Goal: Information Seeking & Learning: Check status

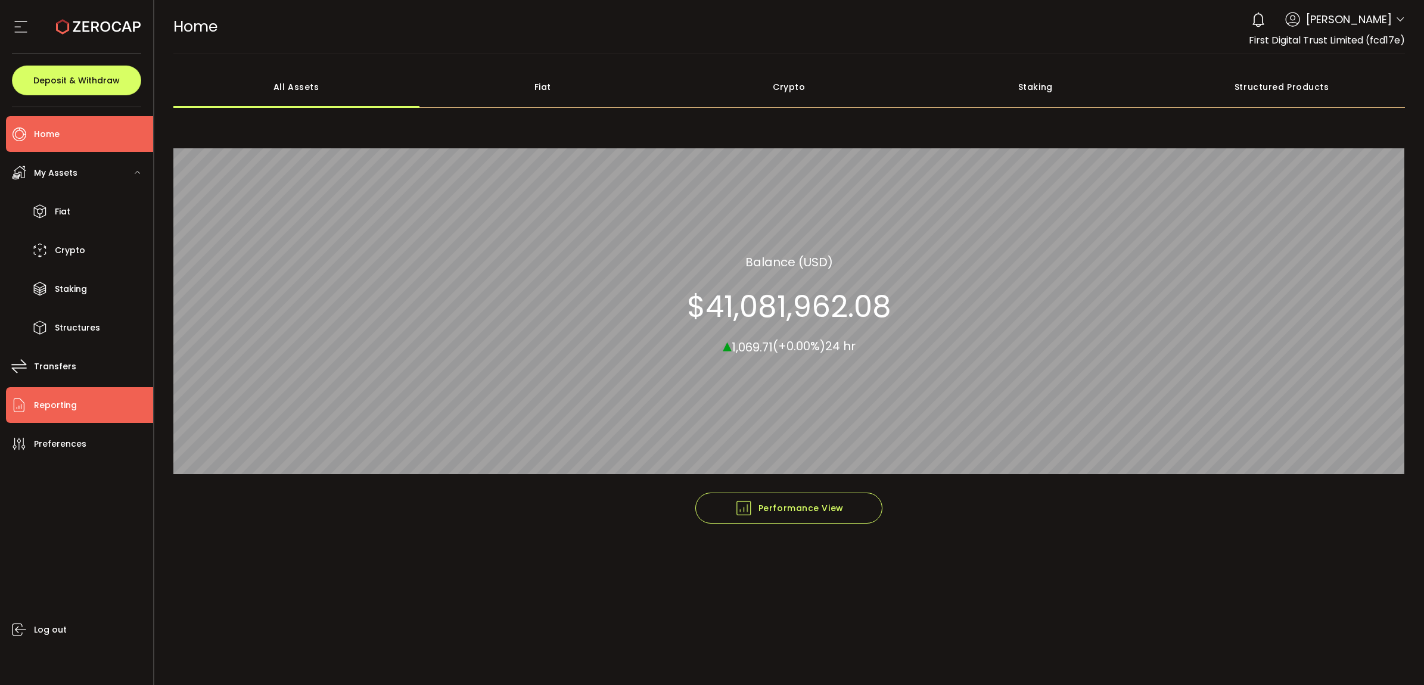
click at [69, 402] on span "Reporting" at bounding box center [55, 405] width 43 height 17
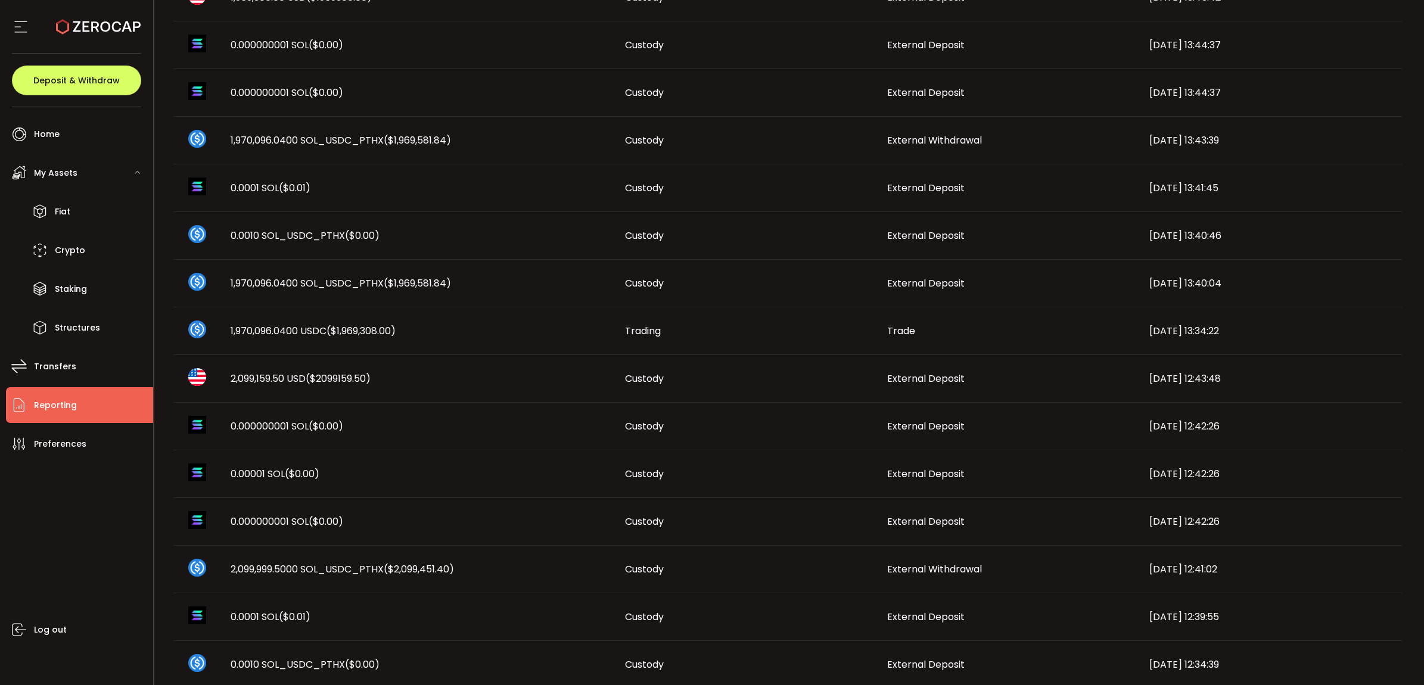
scroll to position [483, 0]
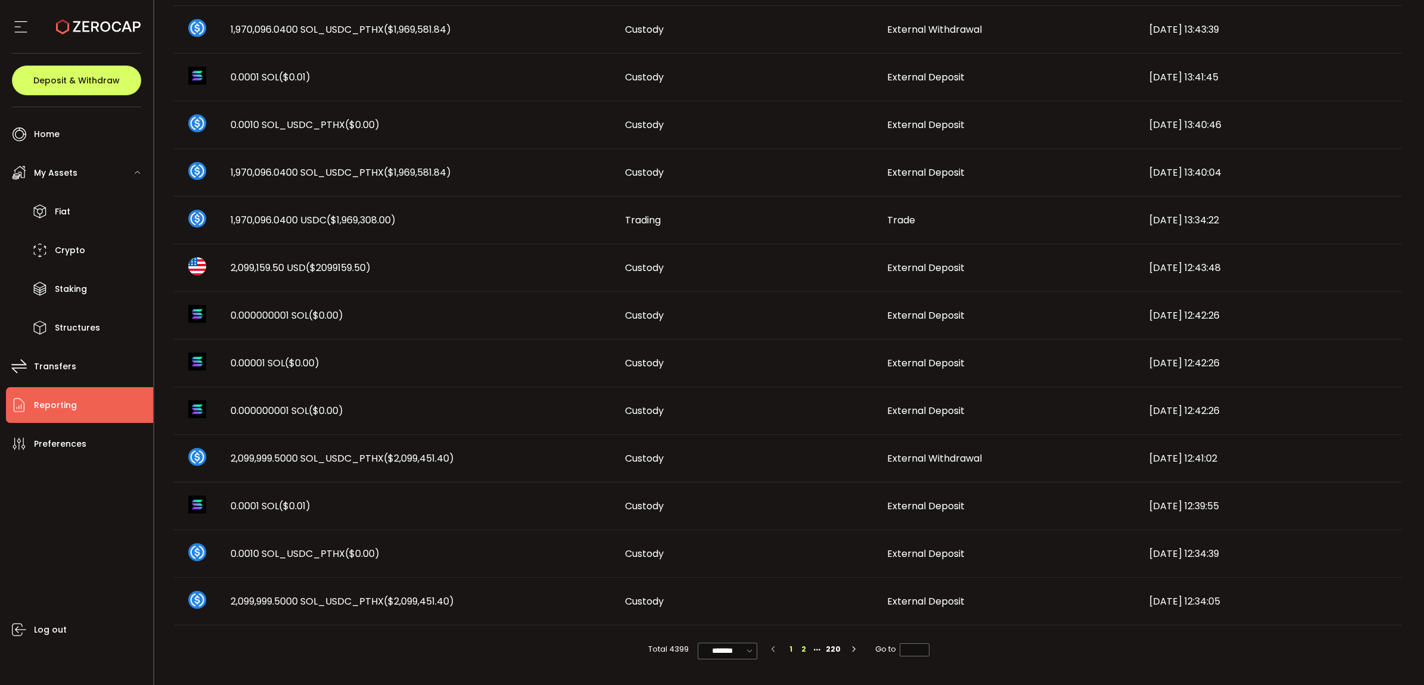
click at [802, 648] on li "2" at bounding box center [803, 649] width 13 height 13
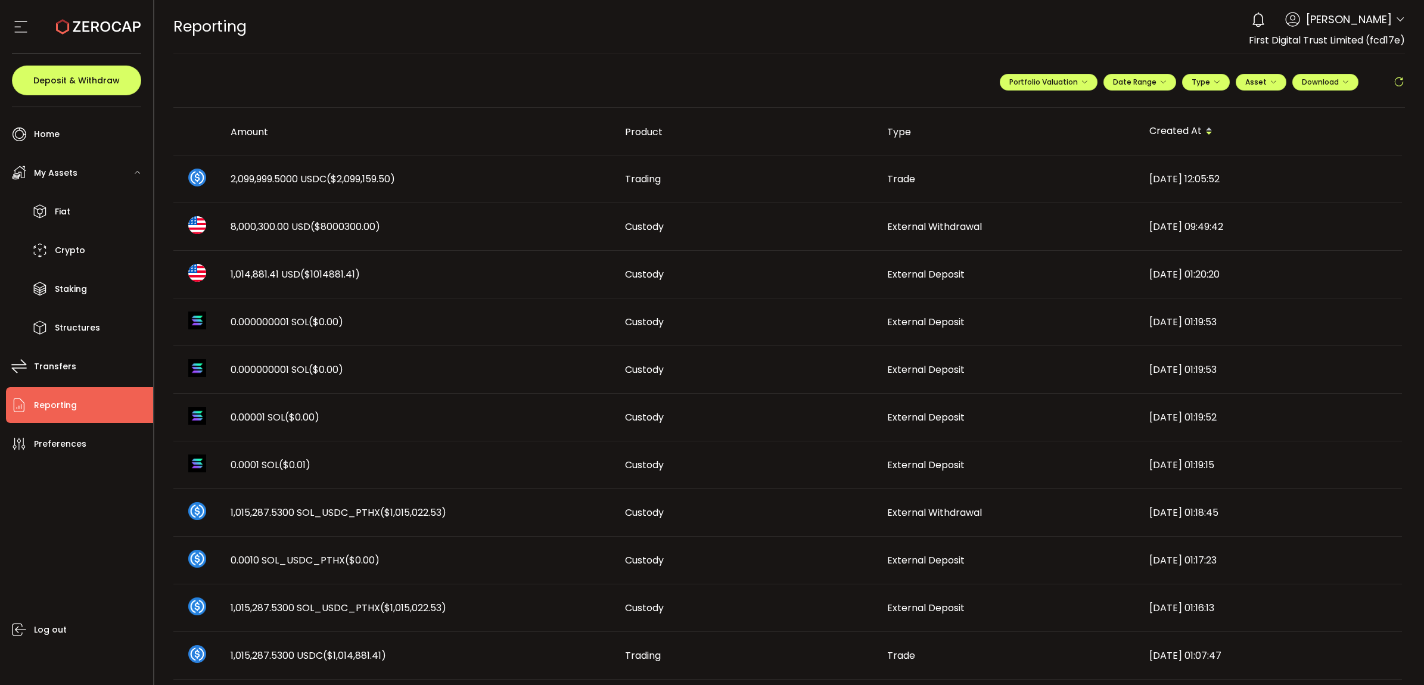
click at [279, 221] on span "8,000,300.00 USD ($8000300.00)" at bounding box center [306, 227] width 150 height 14
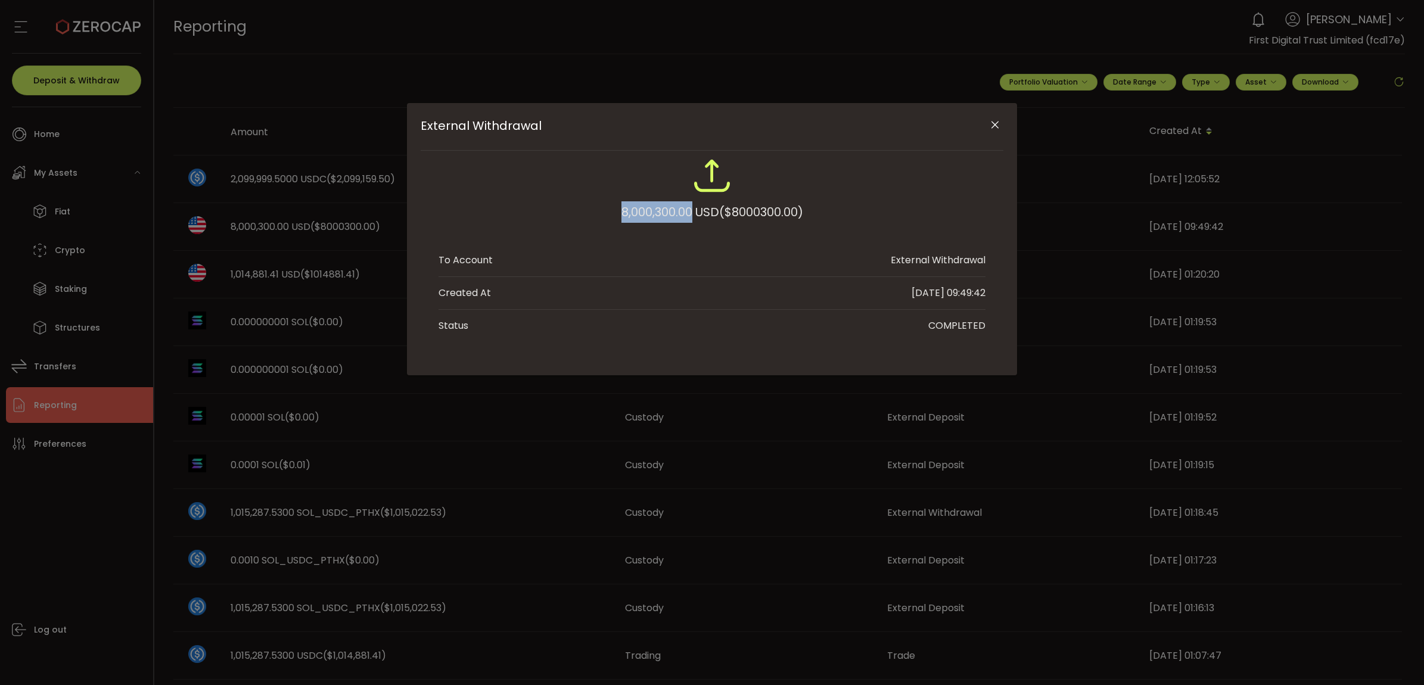
drag, startPoint x: 619, startPoint y: 206, endPoint x: 687, endPoint y: 209, distance: 68.6
click at [687, 209] on div "8,000,300.00 USD ($8000300.00)" at bounding box center [713, 211] width 182 height 21
copy div "8,000,300.00"
click at [998, 128] on icon "Close" at bounding box center [995, 125] width 12 height 12
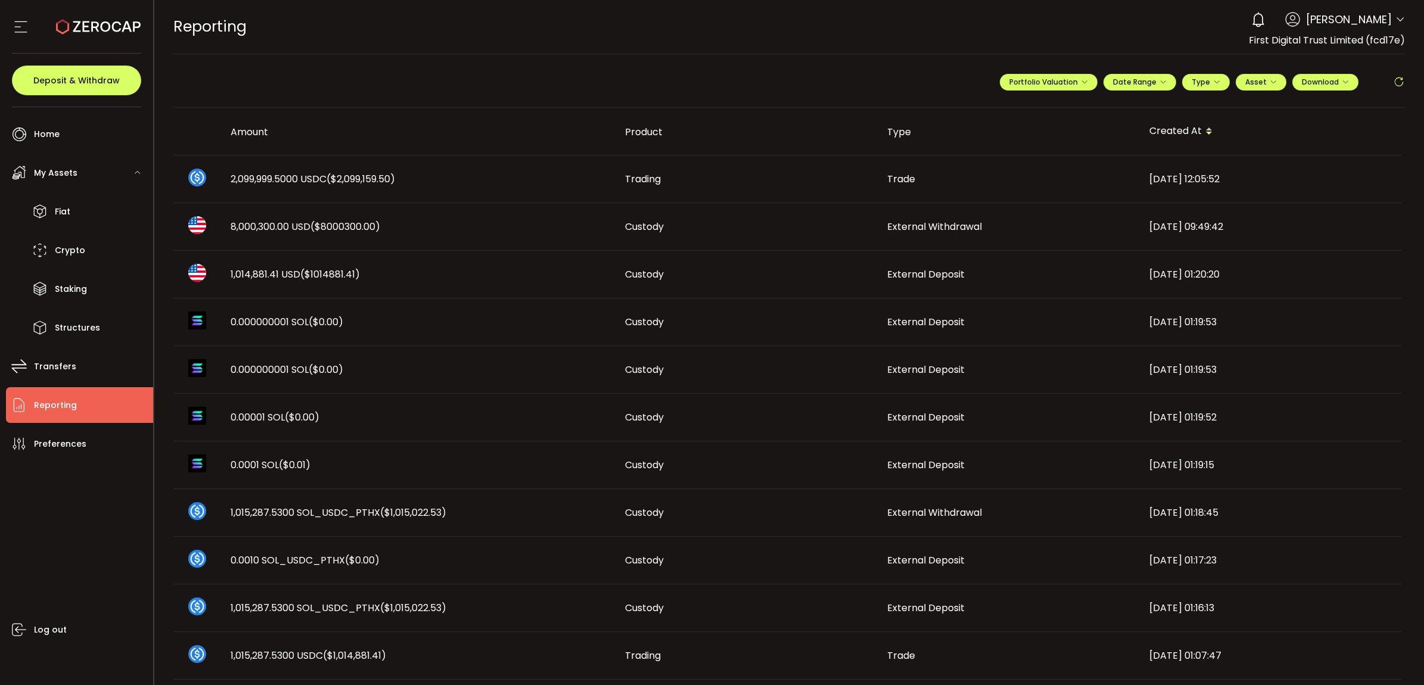
scroll to position [483, 0]
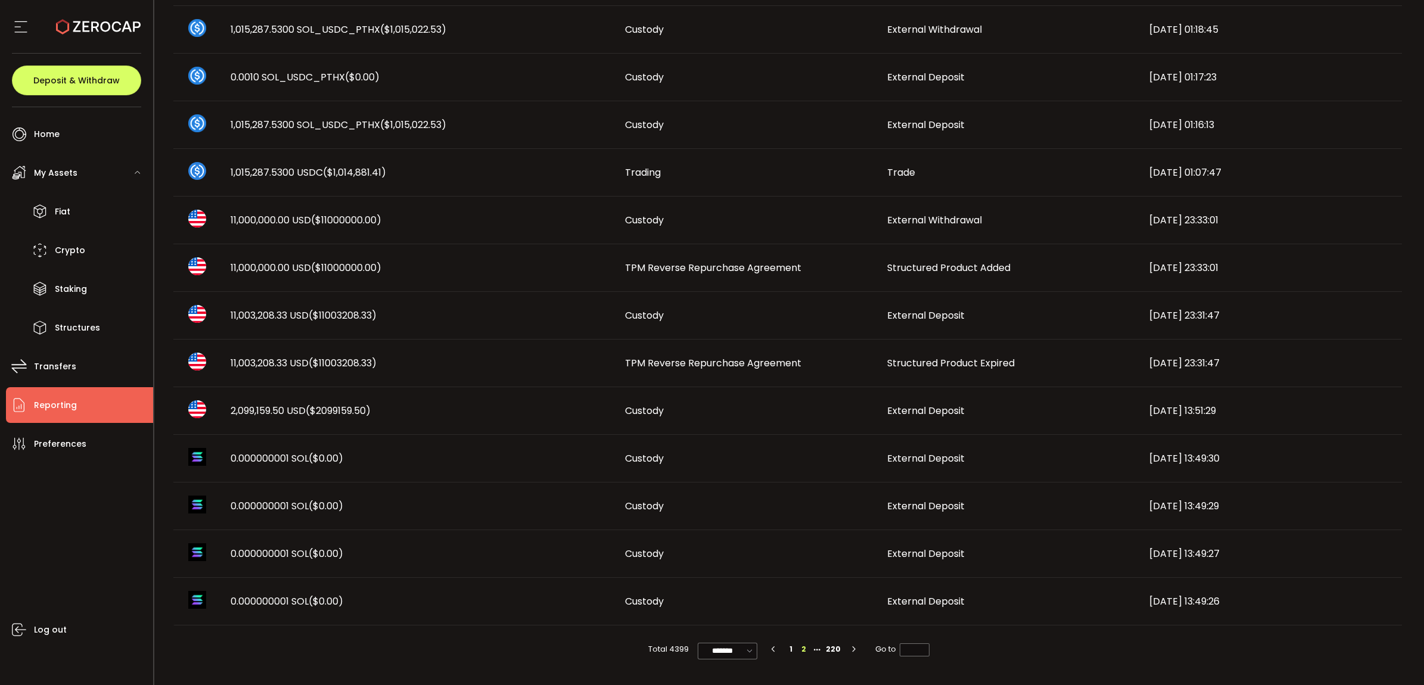
click at [788, 648] on li "1" at bounding box center [790, 649] width 13 height 13
type input "*"
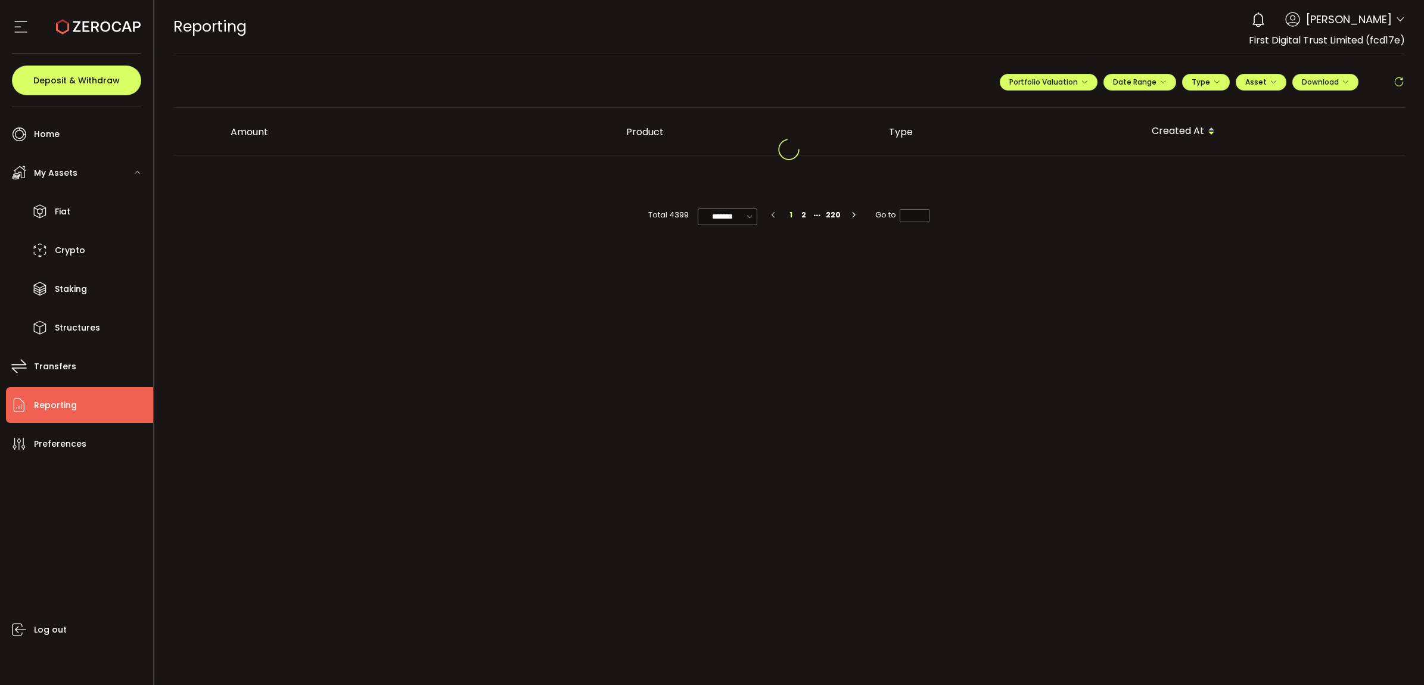
scroll to position [0, 0]
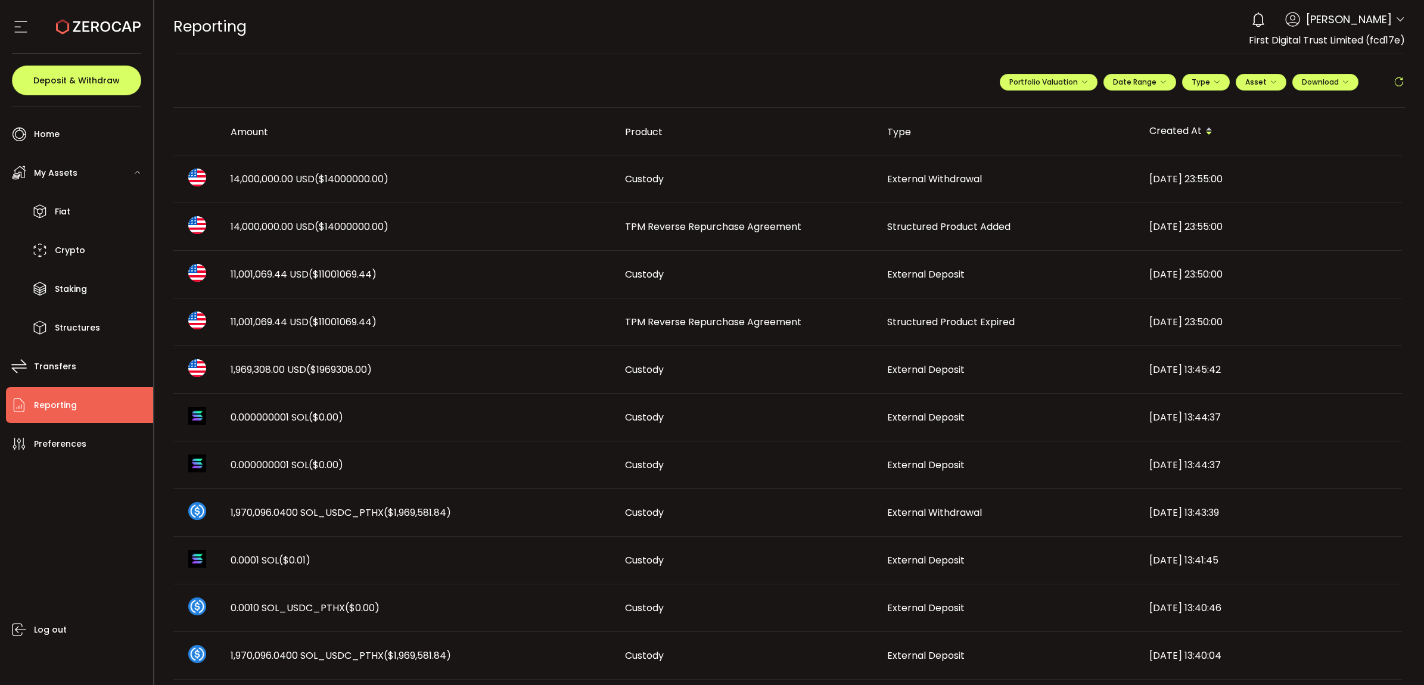
click at [660, 319] on span "TPM Reverse Repurchase Agreement" at bounding box center [713, 322] width 176 height 14
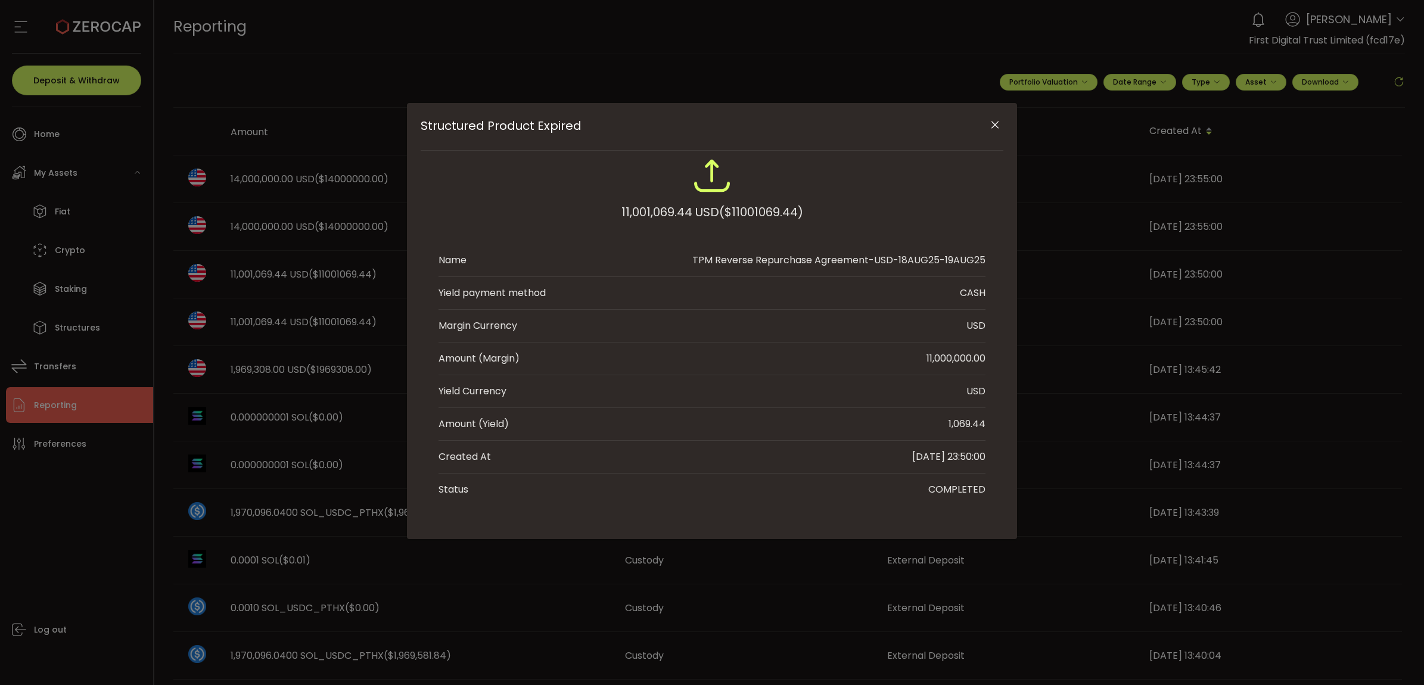
drag, startPoint x: 942, startPoint y: 424, endPoint x: 1039, endPoint y: 419, distance: 96.7
click at [1039, 419] on div "Structured Product Expired 11,001,069.44 USD ($11001069.44) Name TPM Reverse Re…" at bounding box center [712, 342] width 1424 height 685
copy div "1,069.44"
click at [999, 121] on icon "Close" at bounding box center [995, 125] width 12 height 12
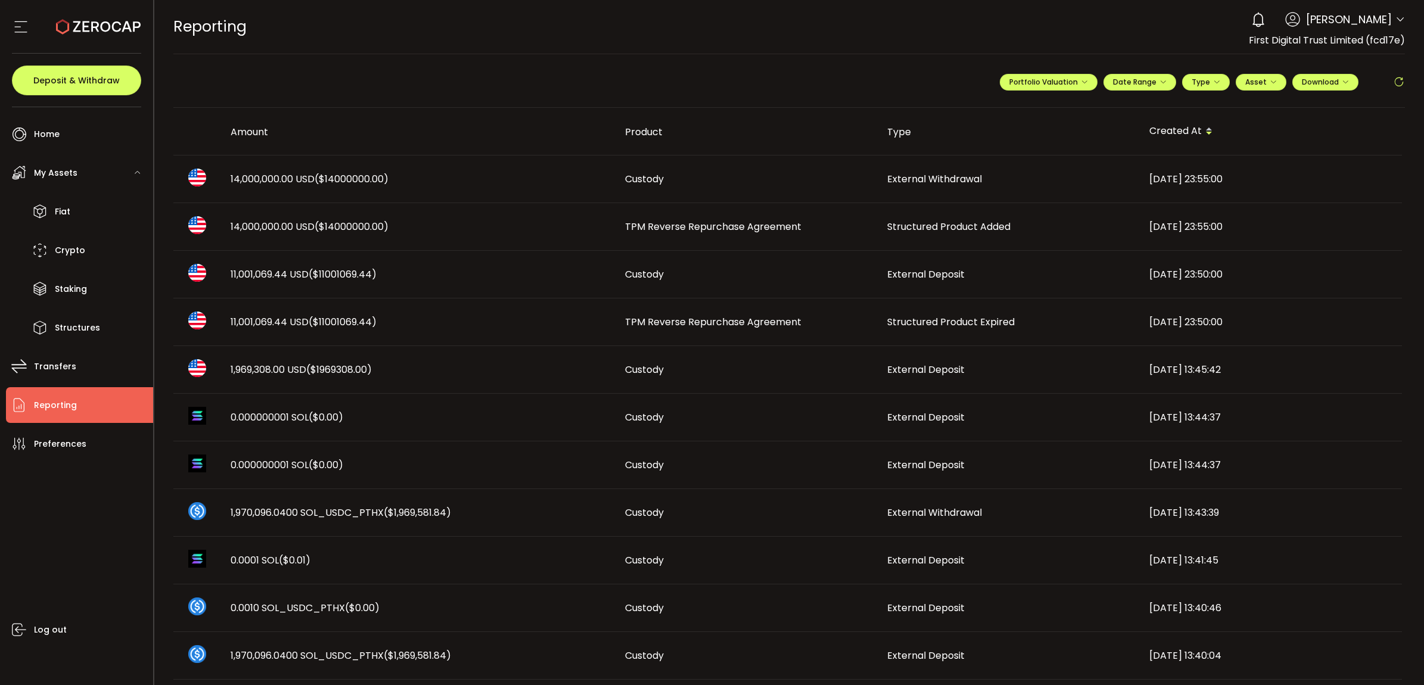
click at [662, 225] on span "TPM Reverse Repurchase Agreement" at bounding box center [713, 227] width 176 height 14
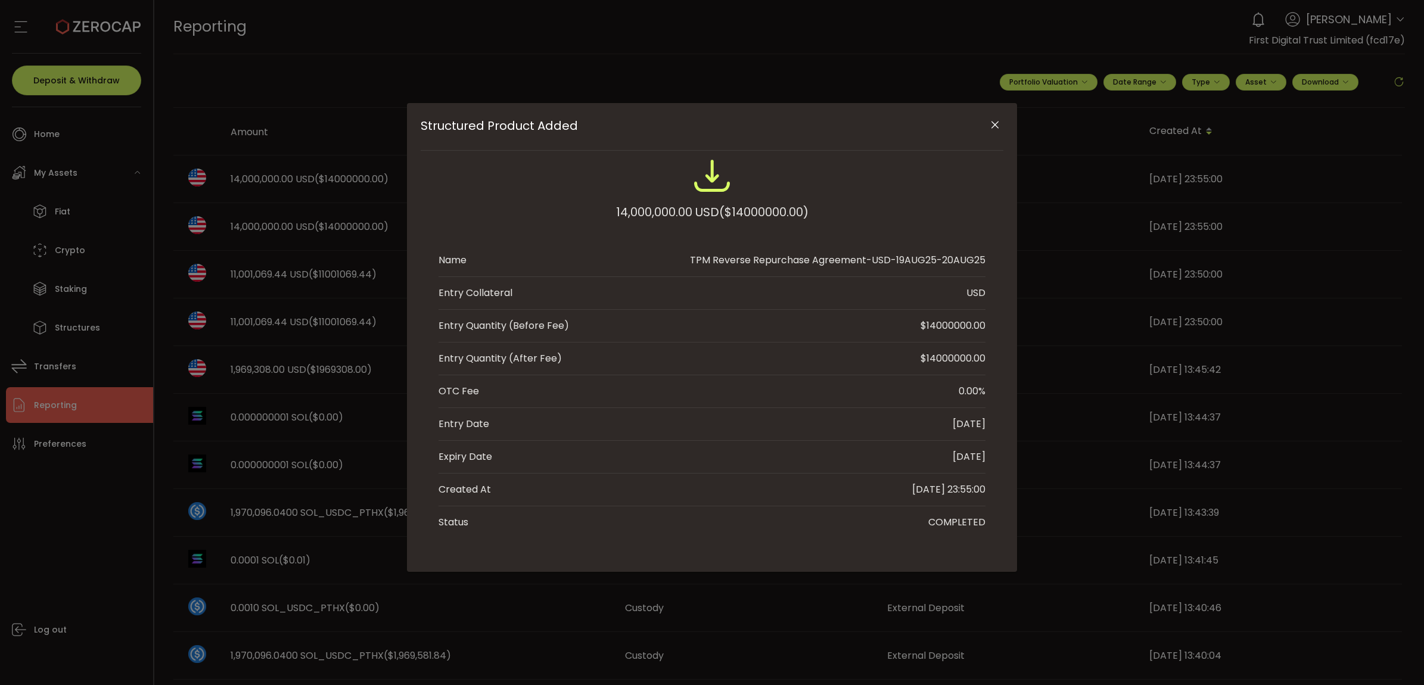
click at [987, 128] on button "Close" at bounding box center [994, 125] width 21 height 21
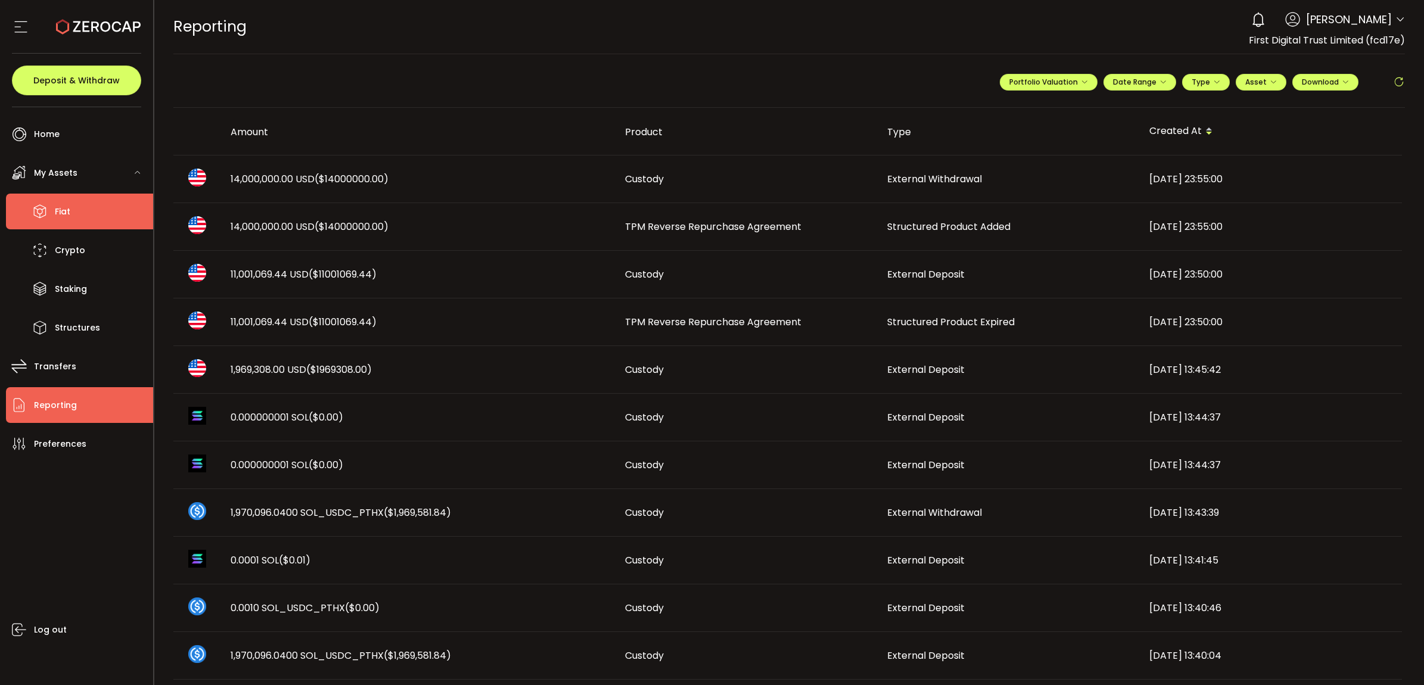
click at [82, 197] on li "Fiat" at bounding box center [79, 212] width 147 height 36
